Goal: Information Seeking & Learning: Find specific fact

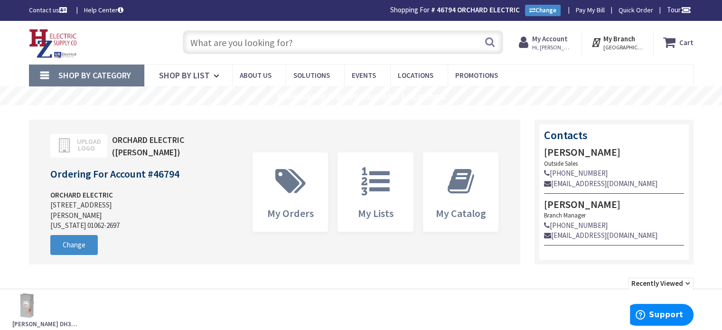
click at [276, 45] on input "text" at bounding box center [343, 42] width 320 height 24
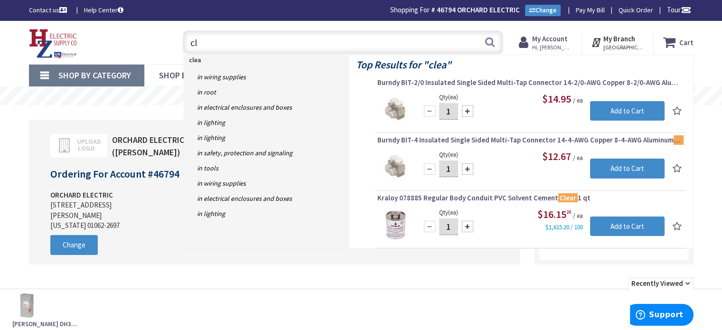
type input "c"
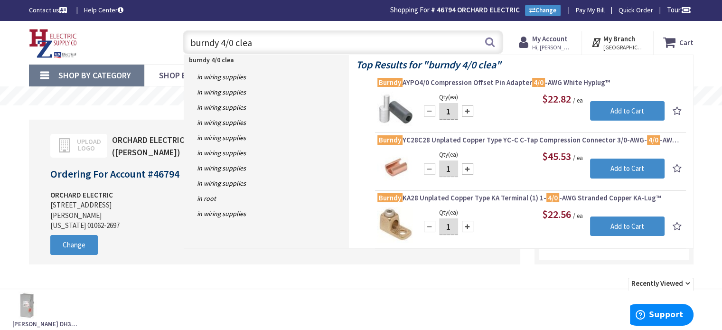
type input "burndy 4/0 clear"
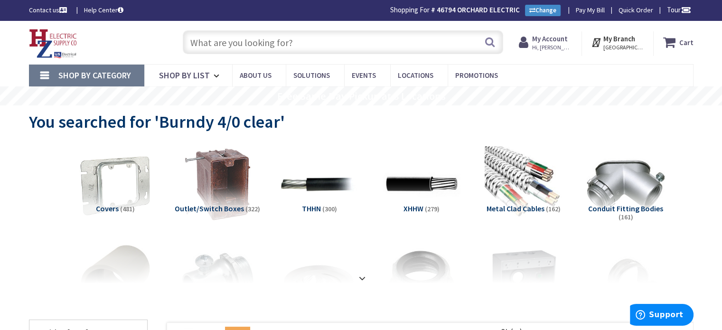
click at [272, 43] on input "text" at bounding box center [343, 42] width 320 height 24
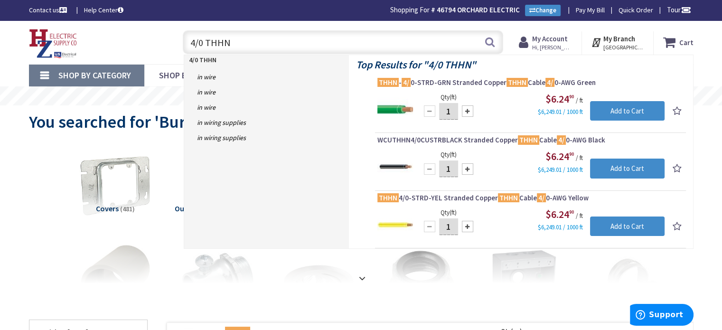
drag, startPoint x: 246, startPoint y: 42, endPoint x: 173, endPoint y: 43, distance: 73.1
click at [173, 43] on div "4/0 THHN 4/0 THHN Search" at bounding box center [340, 42] width 339 height 30
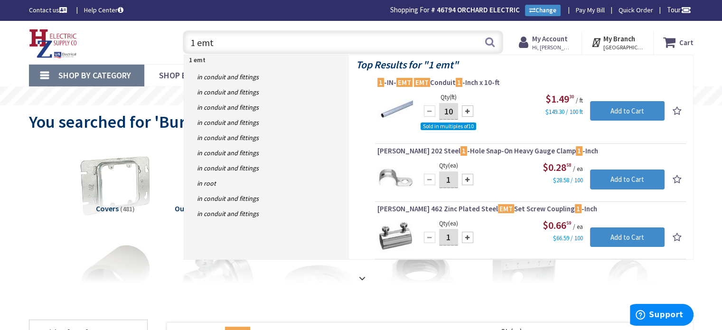
type input "1 emt"
